Goal: Check status: Check status

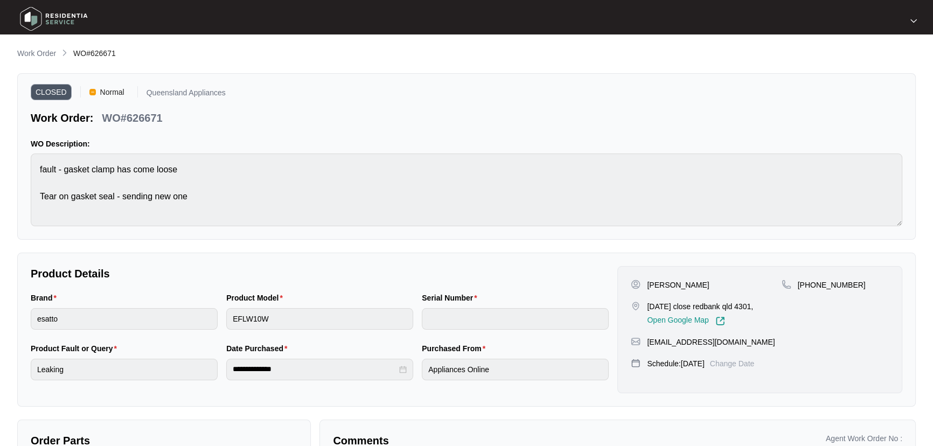
scroll to position [36, 0]
click at [40, 92] on span "CLOSED" at bounding box center [51, 92] width 41 height 16
click at [49, 49] on p "Work Order" at bounding box center [36, 53] width 39 height 11
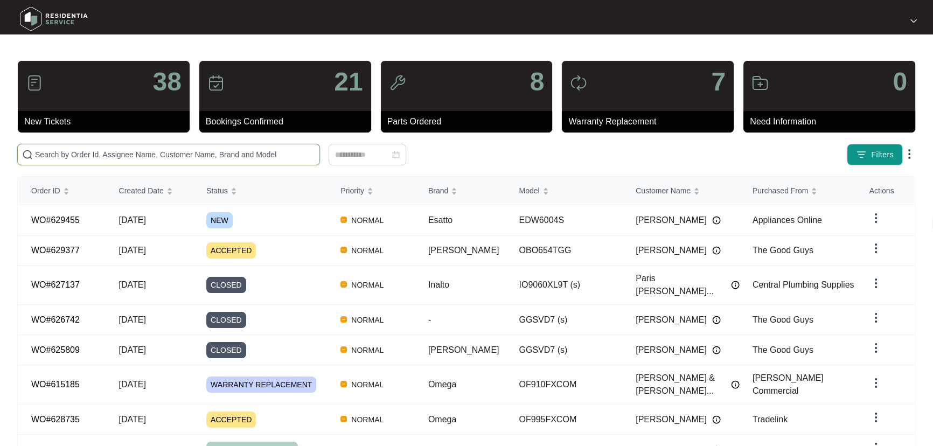
click at [205, 158] on input "text" at bounding box center [175, 155] width 280 height 12
paste input "625535"
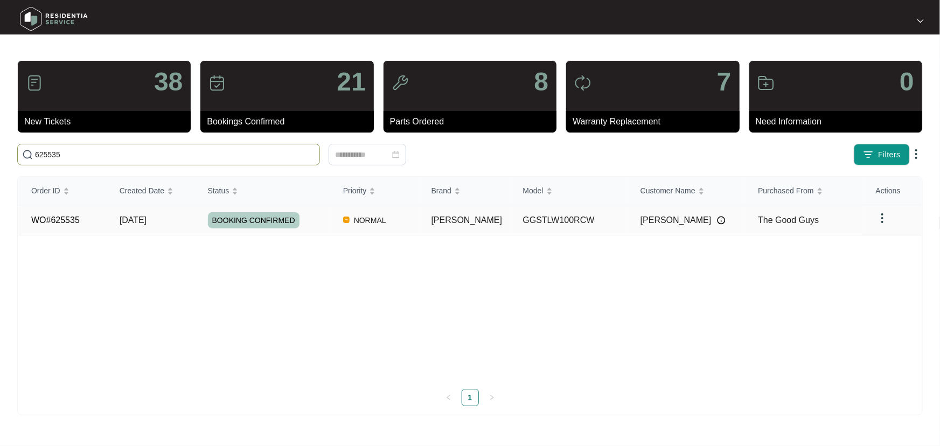
type input "625535"
click at [330, 224] on div "BOOKING CONFIRMED" at bounding box center [269, 220] width 122 height 16
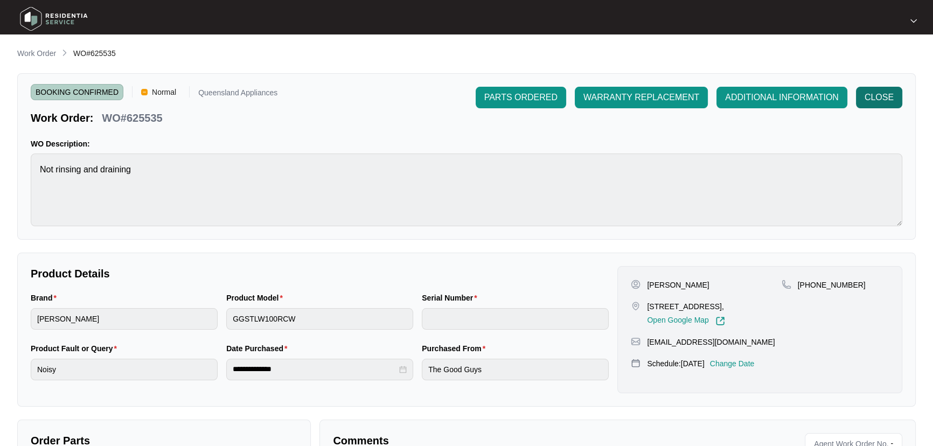
click at [890, 95] on span "CLOSE" at bounding box center [879, 97] width 29 height 13
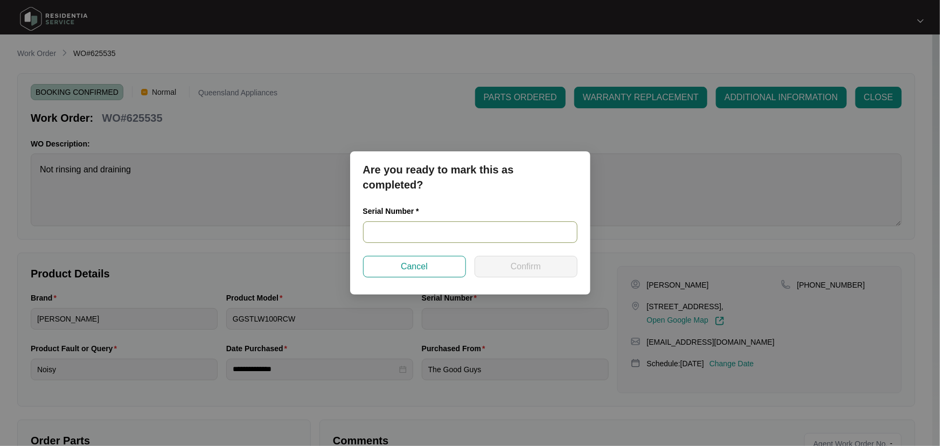
click at [418, 236] on input "text" at bounding box center [470, 232] width 214 height 22
paste input "540S47000014C271D00090"
type input "540S47000014C271D00090"
click at [531, 265] on span "Confirm" at bounding box center [526, 266] width 30 height 13
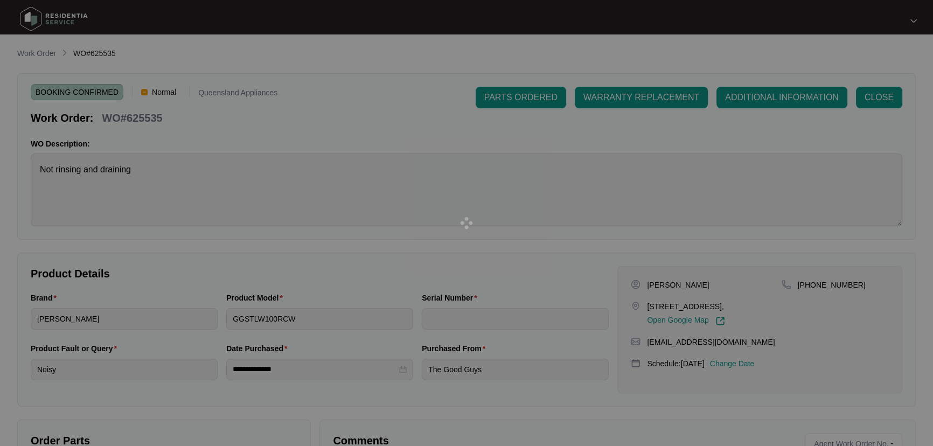
type input "540S47000014C271D00090"
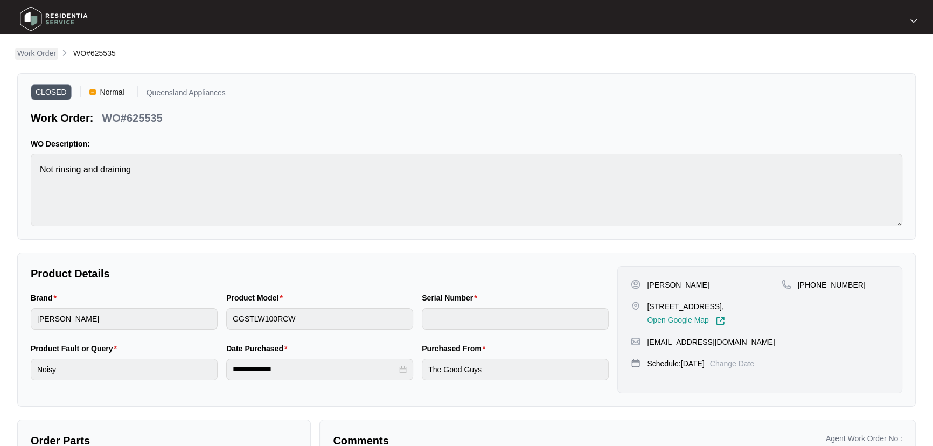
click at [48, 53] on p "Work Order" at bounding box center [36, 53] width 39 height 11
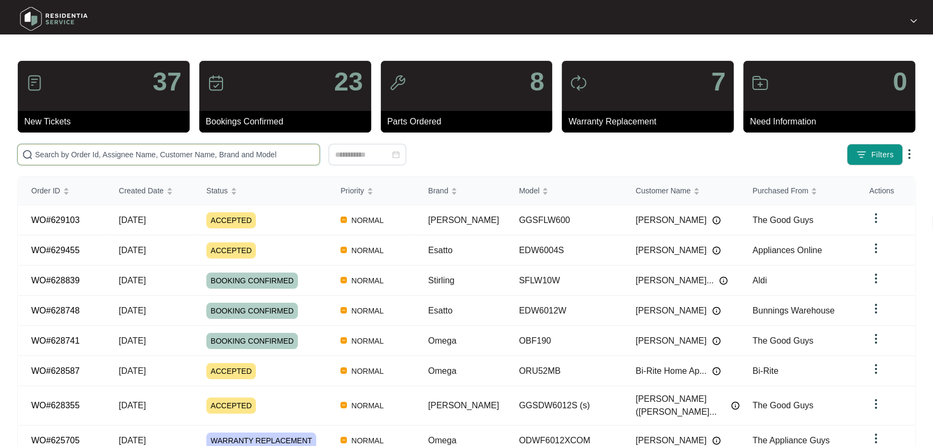
click at [216, 159] on input "text" at bounding box center [175, 155] width 280 height 12
paste input "625124"
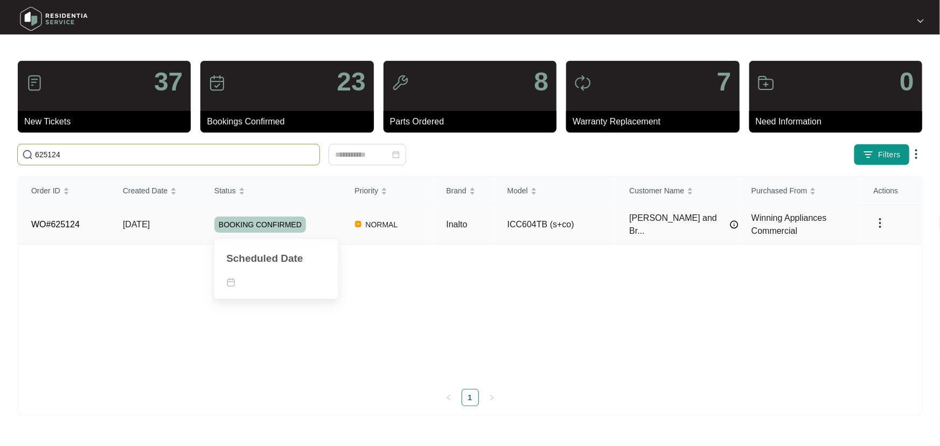
type input "625124"
click at [330, 226] on div "BOOKING CONFIRMED" at bounding box center [278, 225] width 128 height 16
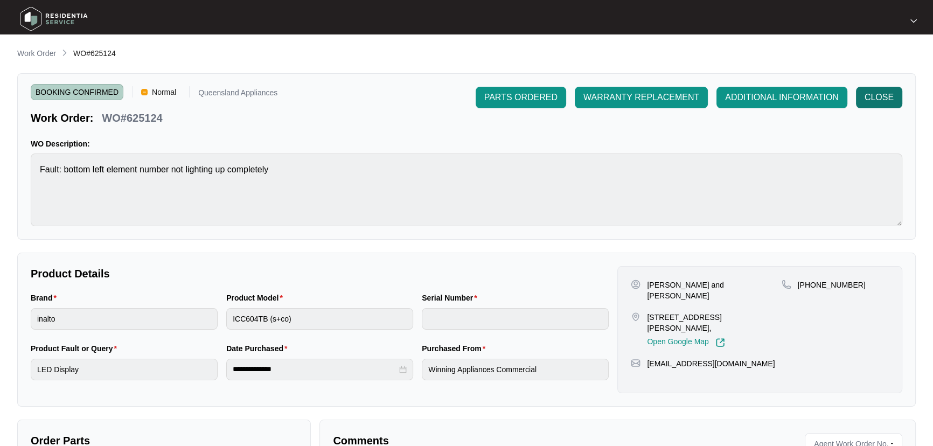
click at [885, 98] on span "CLOSE" at bounding box center [879, 97] width 29 height 13
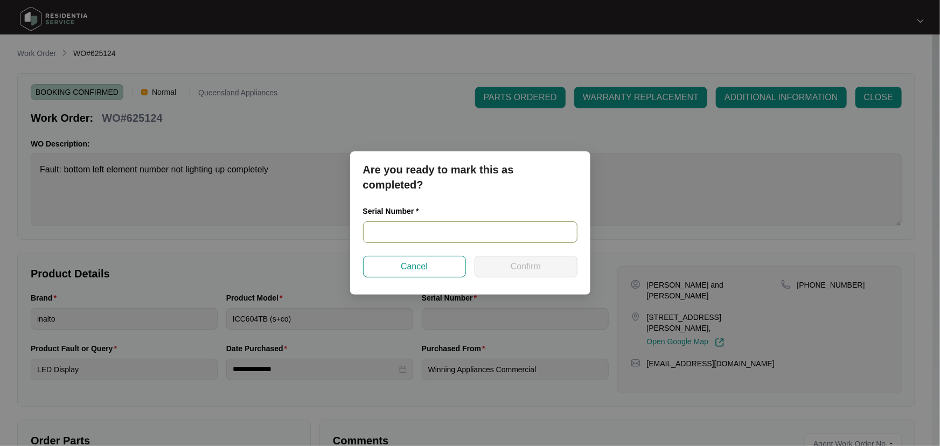
click at [491, 221] on div "Serial Number *" at bounding box center [470, 213] width 214 height 16
click at [497, 226] on input "text" at bounding box center [470, 232] width 214 height 22
paste input "91200300123"
type input "91200300123"
click at [535, 270] on span "Confirm" at bounding box center [526, 266] width 30 height 13
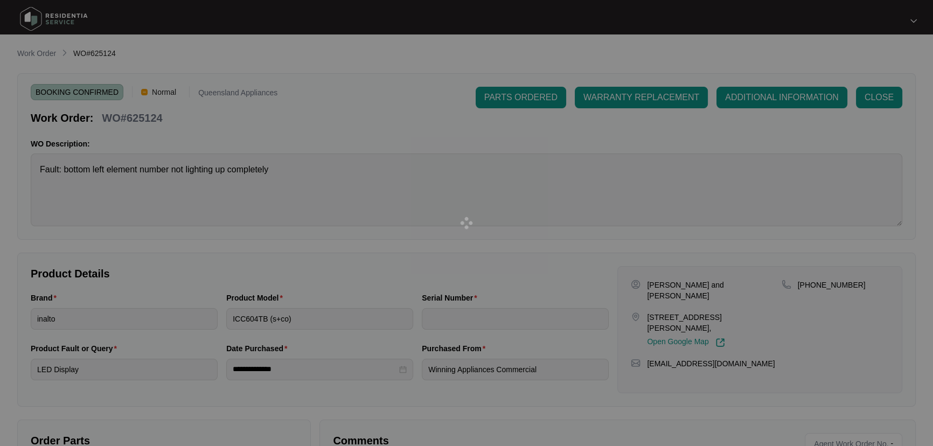
type input "91200300123"
